Goal: Check status: Check status

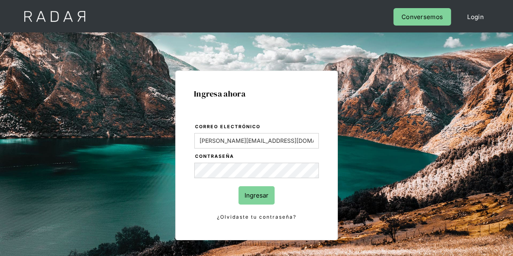
click at [255, 194] on input "Ingresar" at bounding box center [256, 195] width 36 height 18
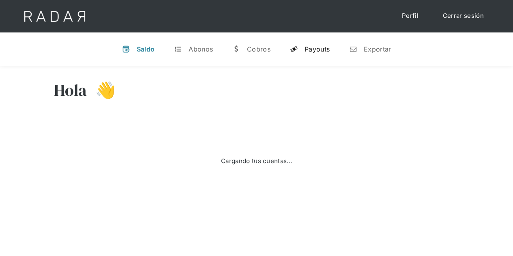
click at [315, 49] on div "Payouts" at bounding box center [316, 49] width 25 height 8
select select "prontopaga"
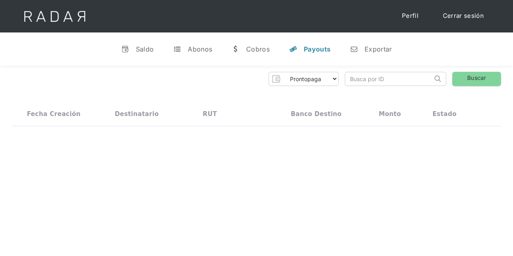
click at [362, 73] on input "search" at bounding box center [388, 78] width 87 height 13
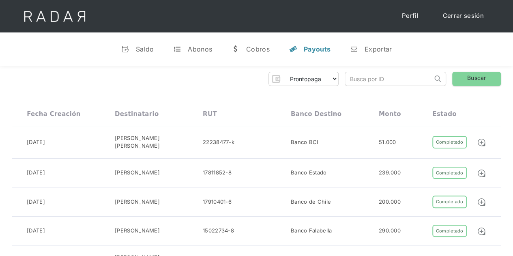
paste input "91e1982b-53c0-471f-aa8f-493f88f28e41"
click at [472, 81] on link "Buscar" at bounding box center [476, 79] width 49 height 14
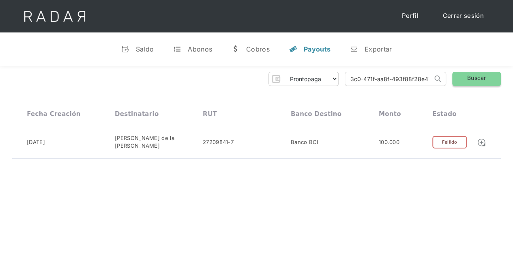
drag, startPoint x: 347, startPoint y: 79, endPoint x: 463, endPoint y: 78, distance: 115.9
click at [463, 78] on div "Prontopaga Prontopaga 2 Thank you! Your submission has been received! Oops! Som…" at bounding box center [256, 79] width 488 height 14
paste input "2f804aa3-b4eb-4fa4-9cf5-9a6d67901889"
type input "2f804aa3-b4eb-4fa4-9cf5-9a6d67901889"
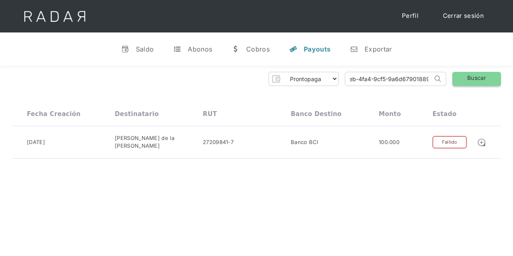
click at [473, 72] on link "Buscar" at bounding box center [476, 79] width 49 height 14
